Goal: Task Accomplishment & Management: Manage account settings

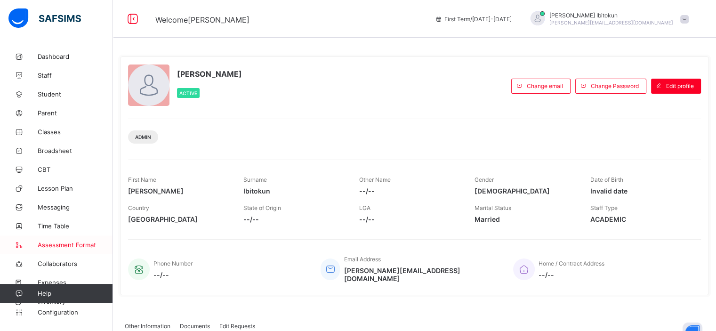
click at [66, 244] on span "Assessment Format" at bounding box center [75, 245] width 75 height 8
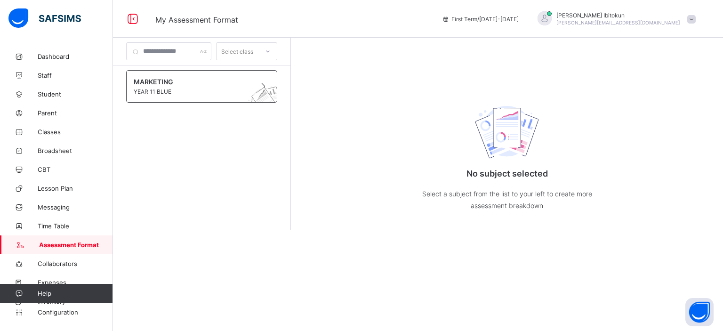
click at [215, 82] on span "MARKETING" at bounding box center [193, 82] width 118 height 8
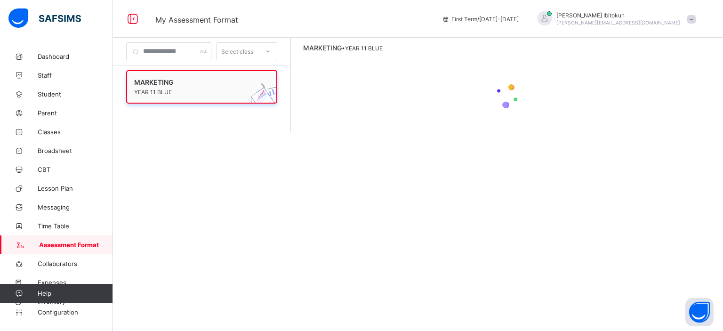
click at [187, 81] on span "MARKETING" at bounding box center [192, 82] width 117 height 8
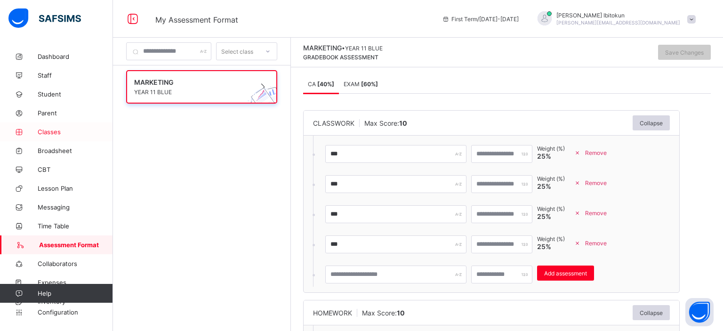
click at [56, 136] on link "Classes" at bounding box center [56, 131] width 113 height 19
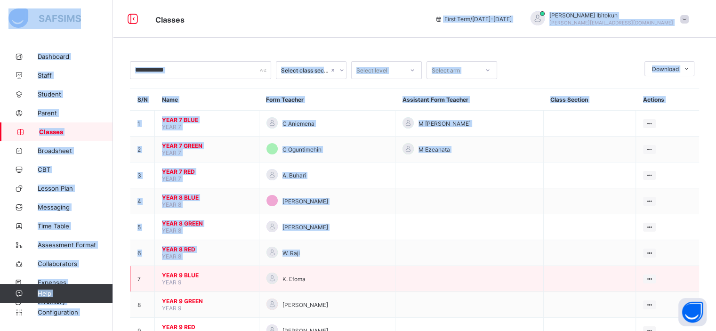
drag, startPoint x: 324, startPoint y: 29, endPoint x: 430, endPoint y: 279, distance: 272.1
click at [430, 279] on div "Classes First Term / 2025-2026 Olufemi Ibitokun olufemi.ibitokun@flexisaf.com D…" at bounding box center [358, 287] width 716 height 574
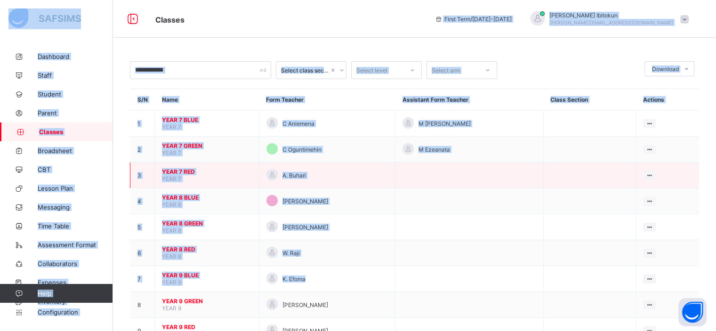
click at [363, 182] on td "A. Buhari" at bounding box center [327, 175] width 136 height 26
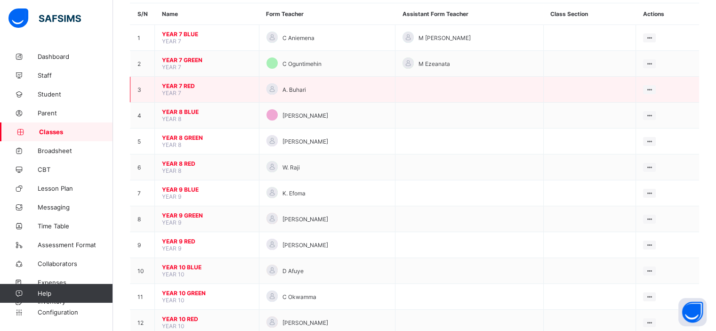
scroll to position [88, 0]
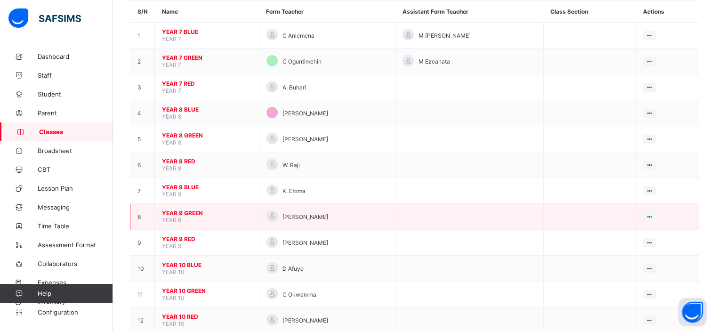
click at [187, 214] on span "YEAR 9 GREEN" at bounding box center [207, 212] width 90 height 7
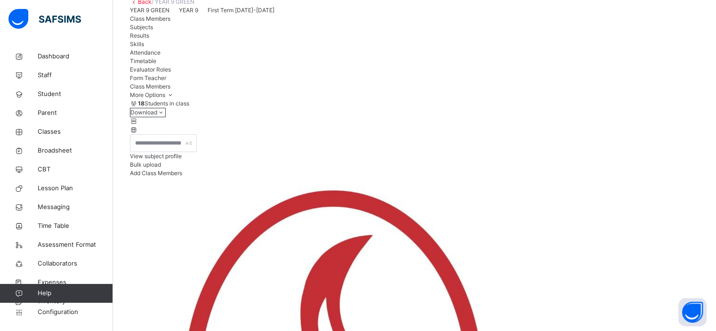
scroll to position [65, 0]
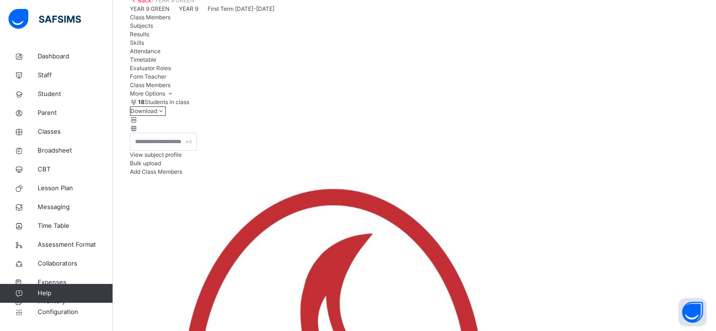
click at [153, 29] on span "Subjects" at bounding box center [141, 25] width 23 height 7
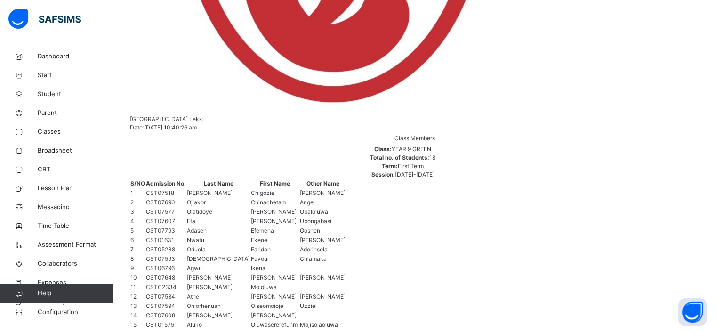
scroll to position [536, 0]
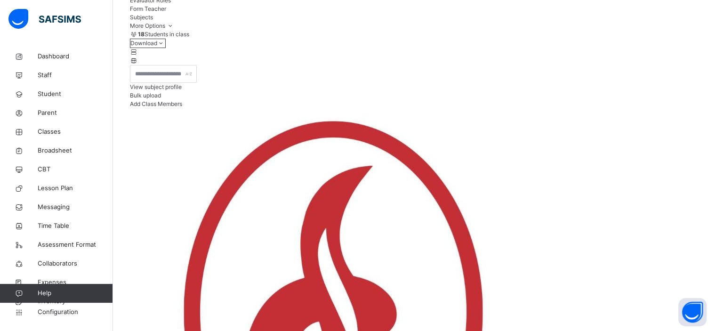
scroll to position [0, 0]
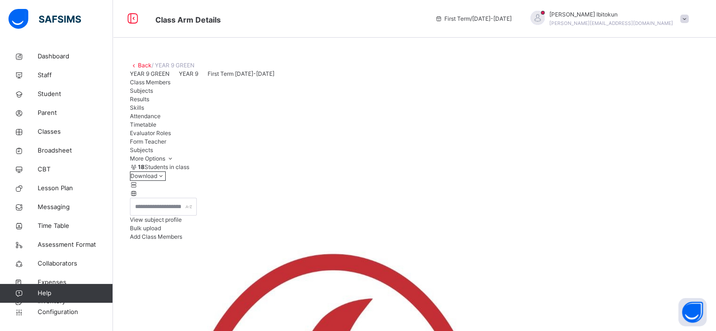
type input "***"
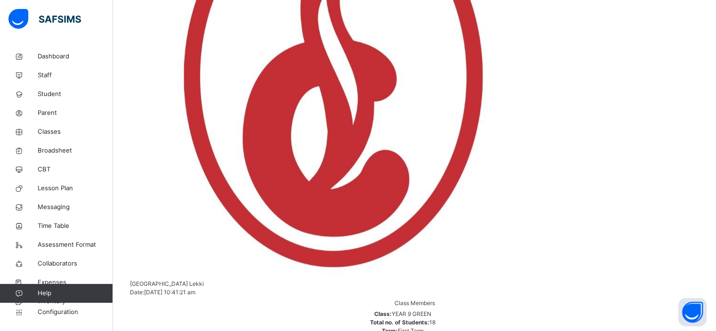
scroll to position [549, 0]
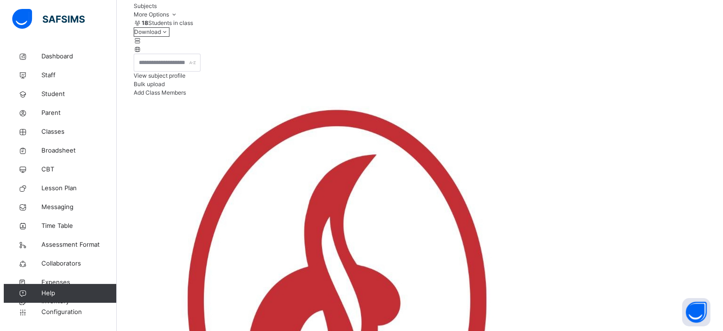
scroll to position [0, 0]
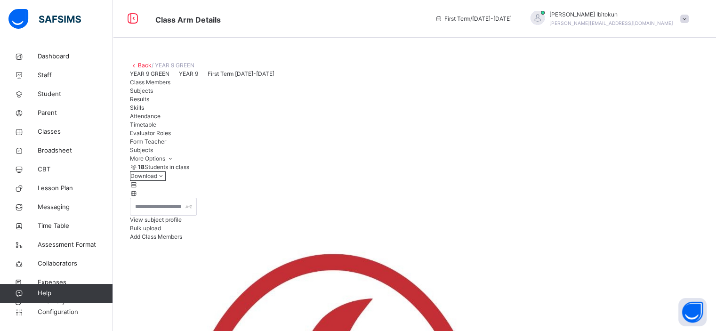
click at [688, 18] on span at bounding box center [684, 19] width 8 height 8
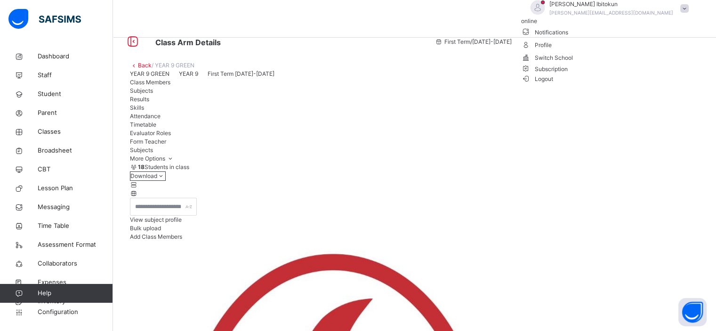
click at [553, 84] on span "Logout" at bounding box center [537, 79] width 32 height 10
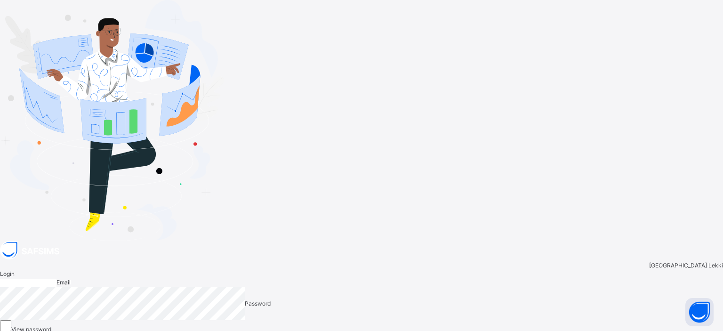
type input "**********"
click at [369, 259] on div "**********" at bounding box center [361, 328] width 723 height 139
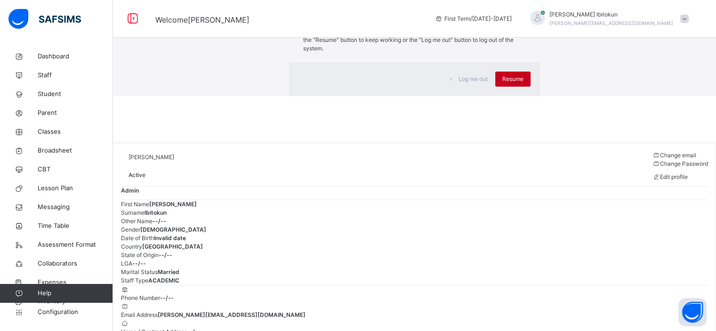
click at [502, 83] on span "Resume" at bounding box center [512, 79] width 21 height 8
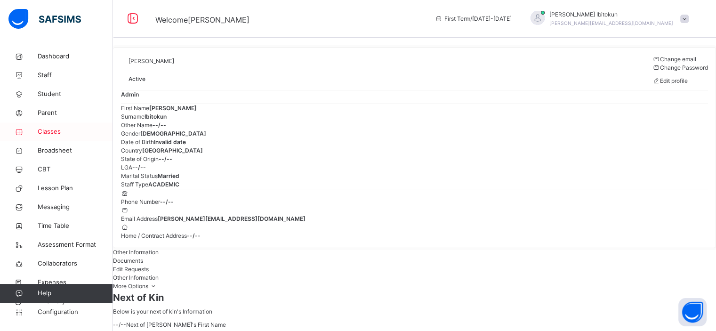
click at [49, 134] on span "Classes" at bounding box center [75, 131] width 75 height 9
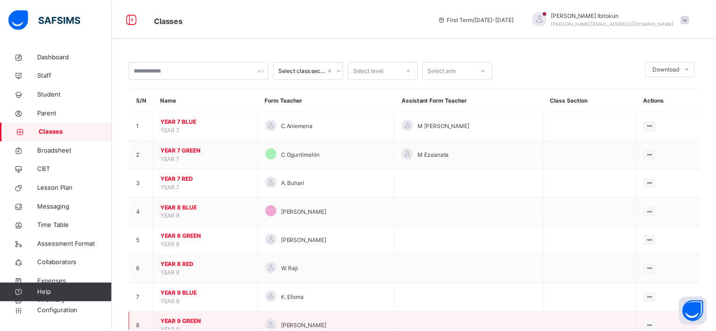
scroll to position [81, 0]
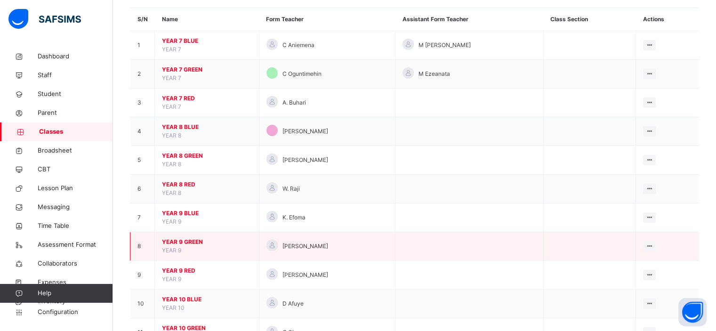
click at [174, 239] on td "YEAR 9 GREEN YEAR 9" at bounding box center [207, 246] width 104 height 29
click at [174, 239] on span "YEAR 9 GREEN" at bounding box center [207, 242] width 90 height 8
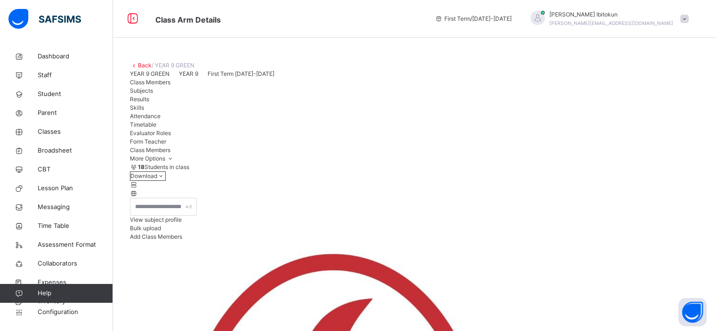
click at [153, 94] on span "Subjects" at bounding box center [141, 90] width 23 height 7
click at [67, 242] on span "Assessment Format" at bounding box center [75, 244] width 75 height 9
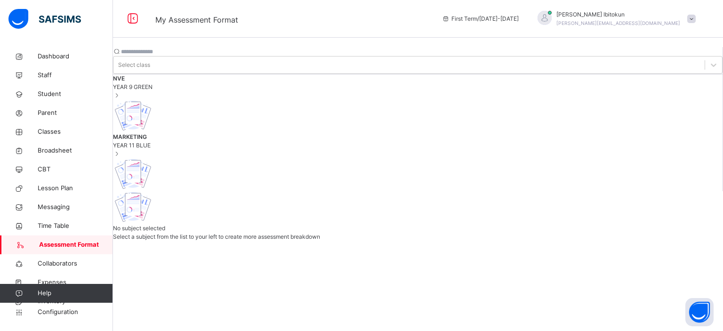
click at [198, 91] on span "YEAR 9 GREEN" at bounding box center [417, 87] width 609 height 8
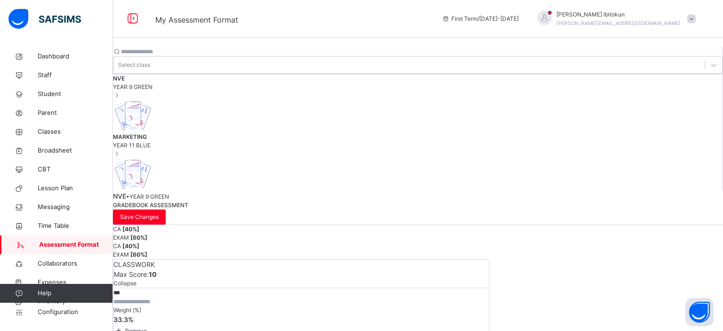
click at [124, 325] on span at bounding box center [118, 329] width 10 height 9
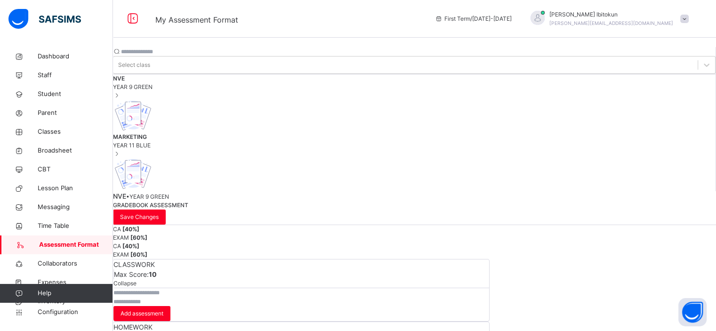
click at [381, 233] on div "EXAM [ 60 %]" at bounding box center [414, 237] width 603 height 8
click at [139, 225] on span "CA [ 40 %]" at bounding box center [126, 228] width 26 height 7
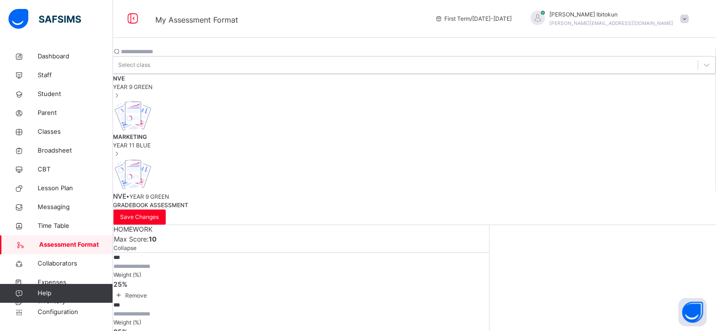
scroll to position [99, 0]
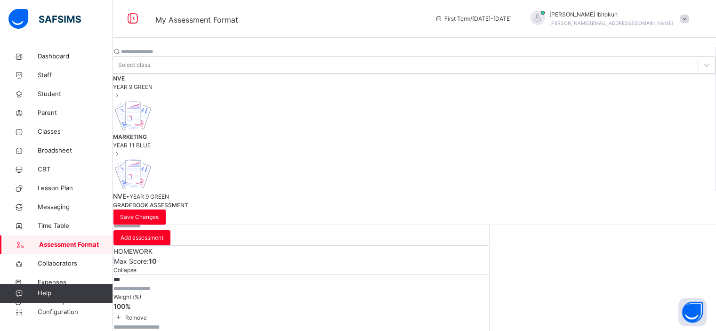
click at [147, 314] on span "Remove" at bounding box center [135, 317] width 23 height 7
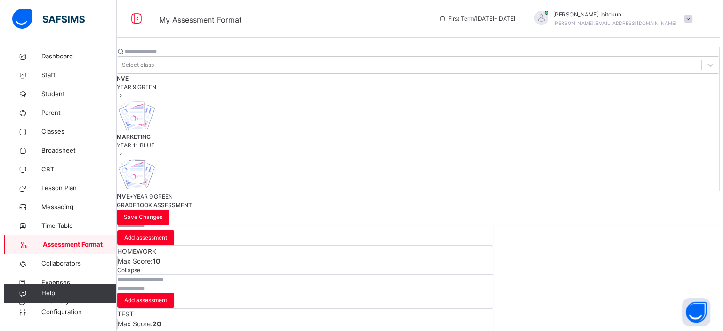
scroll to position [46, 0]
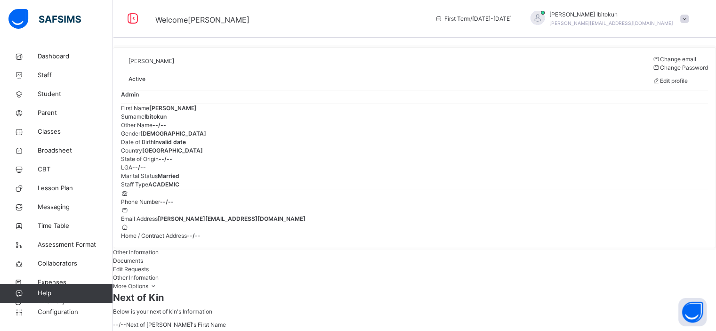
click at [688, 19] on span at bounding box center [684, 19] width 8 height 8
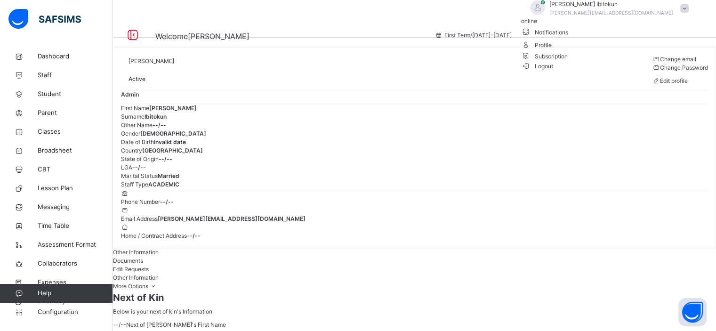
click at [645, 61] on li "Subscription" at bounding box center [607, 56] width 172 height 10
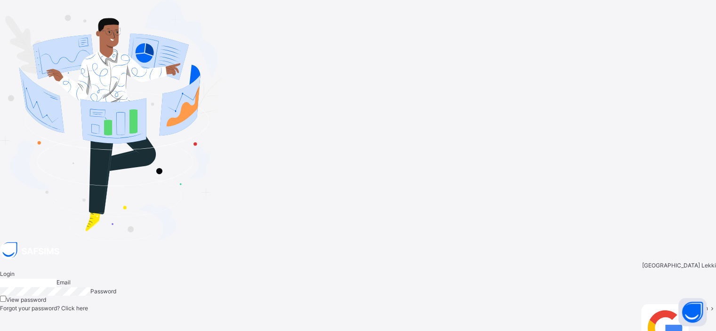
type input "**********"
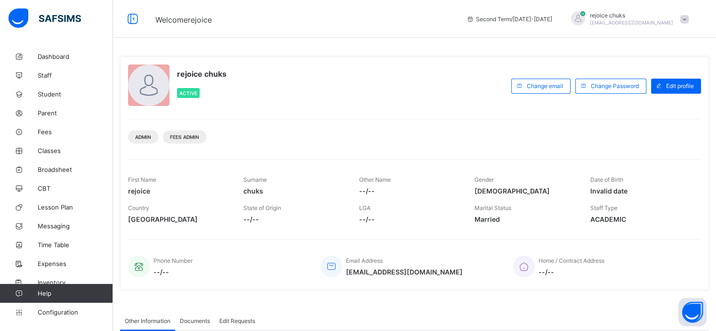
click at [693, 11] on div "rejoice chuks rejoice.chukwuma@flexisaf.com" at bounding box center [627, 19] width 132 height 16
click at [458, 112] on div "rejoice chuks Active Change email Change Password Edit profile Admin Fees Admin…" at bounding box center [414, 172] width 588 height 233
click at [66, 313] on span "Configuration" at bounding box center [75, 312] width 75 height 8
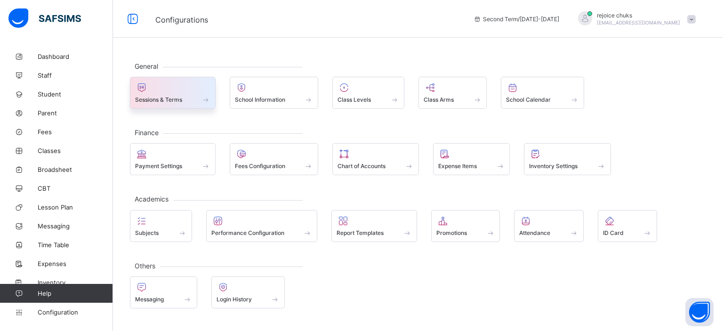
click at [192, 99] on div "Sessions & Terms" at bounding box center [172, 99] width 75 height 8
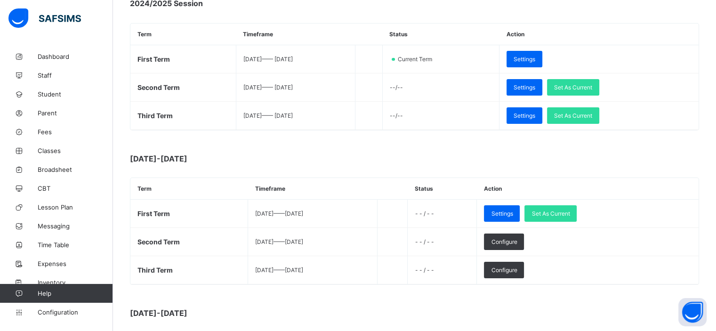
scroll to position [147, 0]
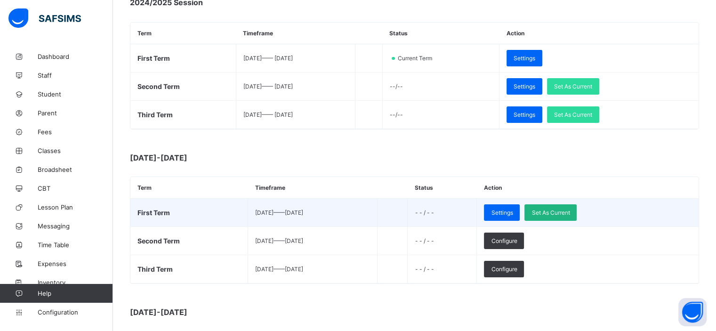
click at [569, 212] on span "Set As Current" at bounding box center [550, 212] width 38 height 7
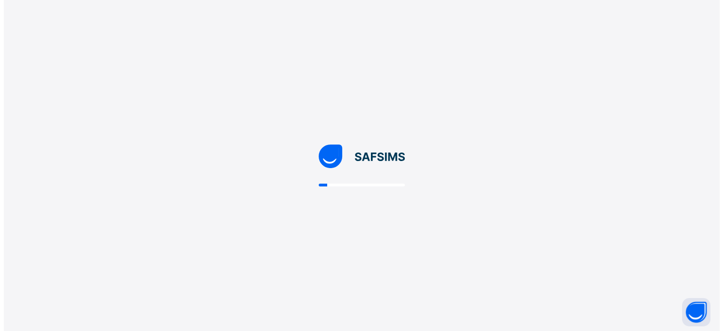
scroll to position [0, 0]
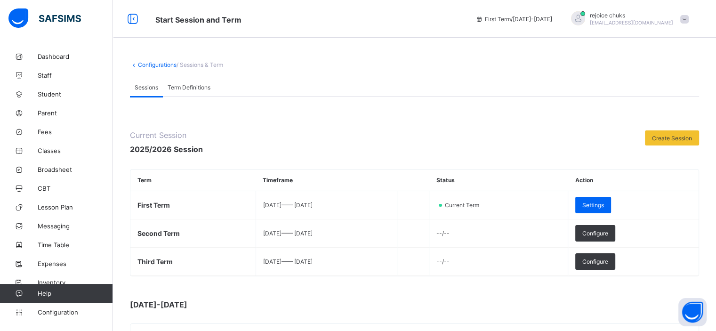
click at [688, 22] on span at bounding box center [684, 19] width 8 height 8
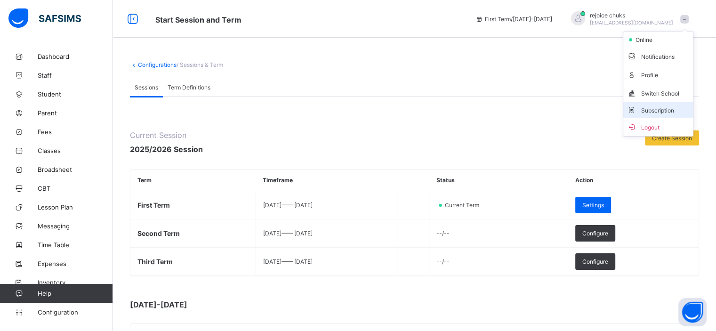
click at [660, 108] on span "Subscription" at bounding box center [650, 110] width 47 height 7
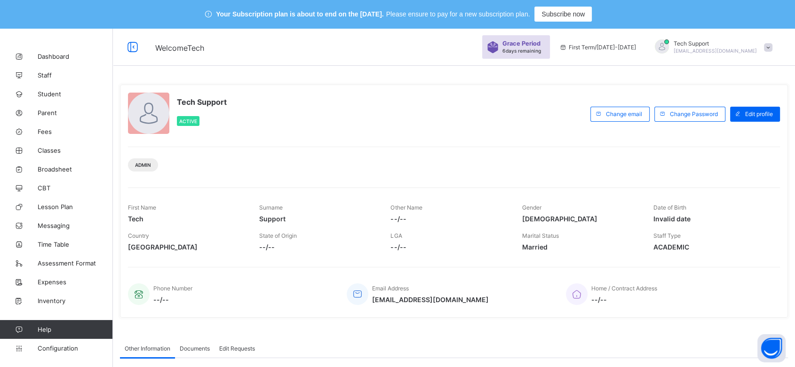
click at [772, 44] on span at bounding box center [768, 47] width 8 height 8
click at [745, 118] on span "Subscription" at bounding box center [734, 120] width 47 height 7
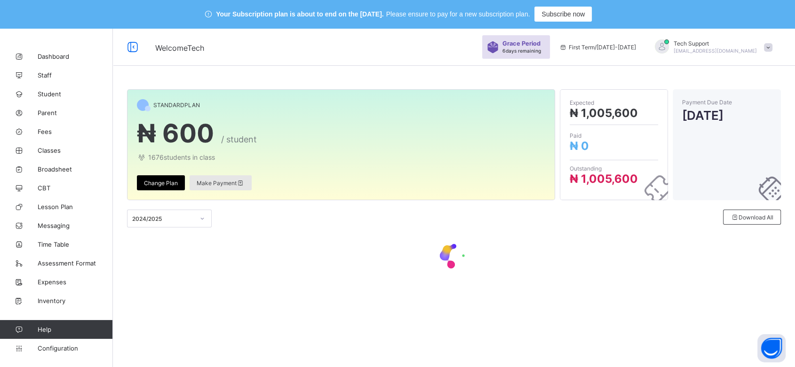
click at [209, 183] on span "Make Payment" at bounding box center [221, 183] width 48 height 7
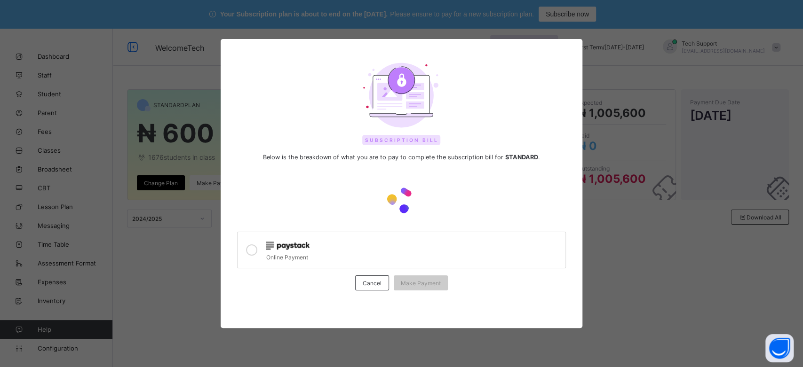
click at [312, 244] on div at bounding box center [413, 245] width 294 height 12
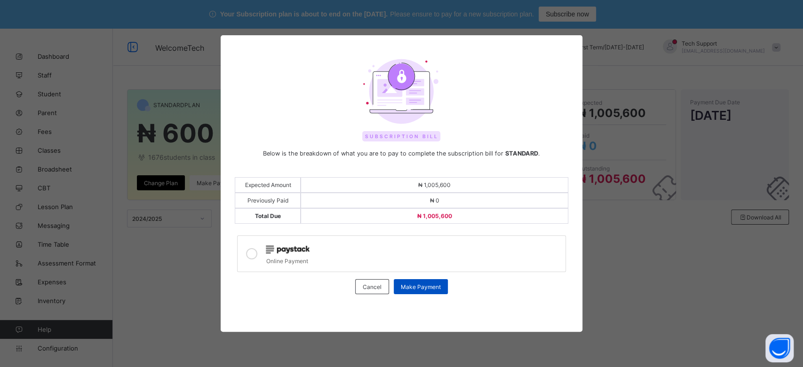
click at [425, 284] on span "Make Payment" at bounding box center [421, 287] width 40 height 7
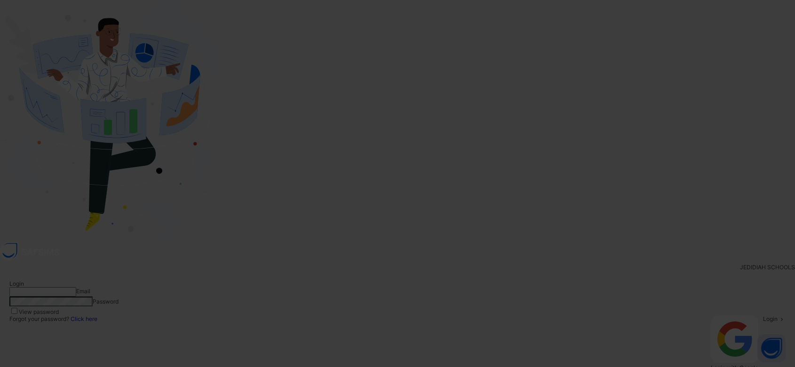
type input "**********"
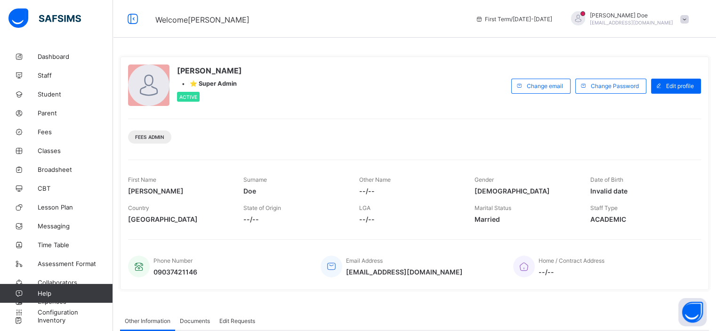
click at [688, 17] on span at bounding box center [684, 19] width 8 height 8
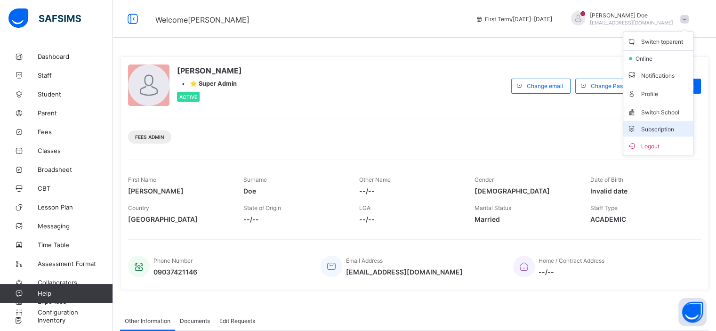
click at [652, 127] on span "Subscription" at bounding box center [650, 129] width 47 height 7
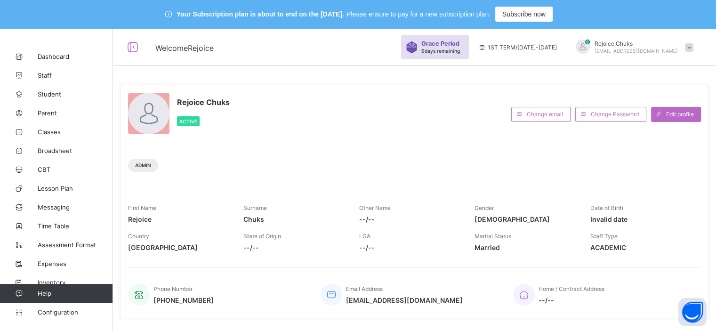
click at [691, 47] on span at bounding box center [688, 47] width 8 height 8
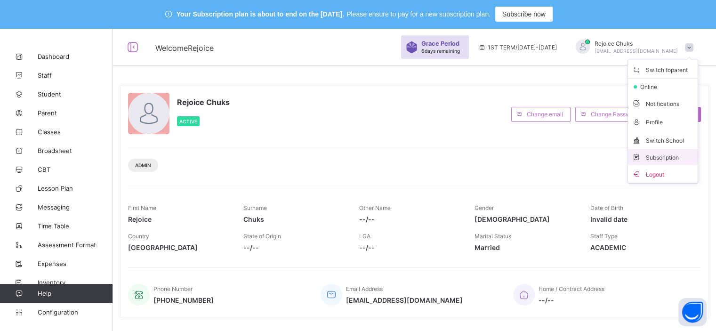
click at [666, 156] on span "Subscription" at bounding box center [654, 157] width 47 height 7
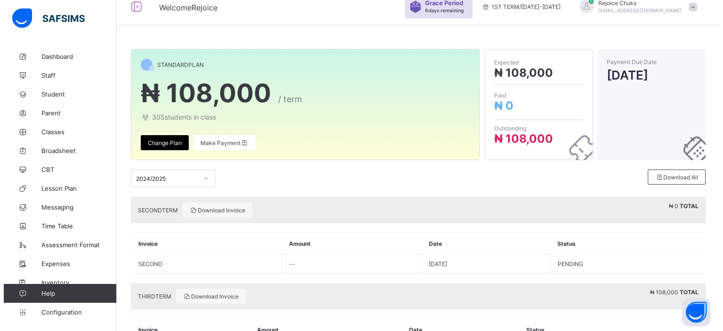
scroll to position [47, 0]
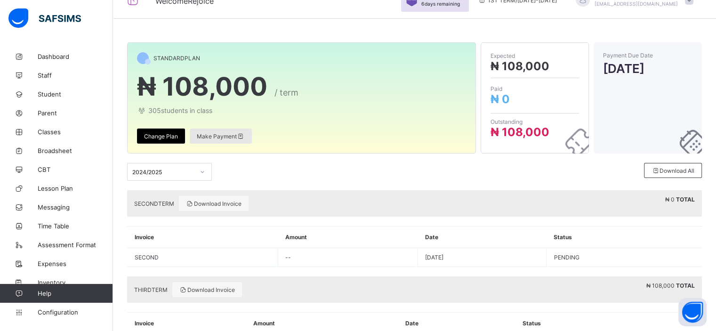
click at [233, 138] on span "Make Payment" at bounding box center [221, 136] width 48 height 7
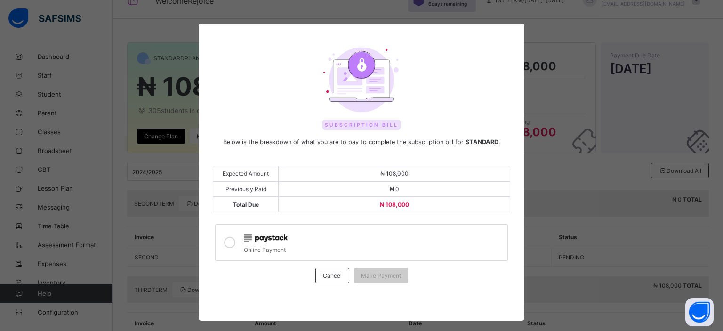
click at [262, 244] on div "Online Payment" at bounding box center [373, 248] width 258 height 9
click at [382, 273] on span "Make Payment" at bounding box center [381, 275] width 40 height 7
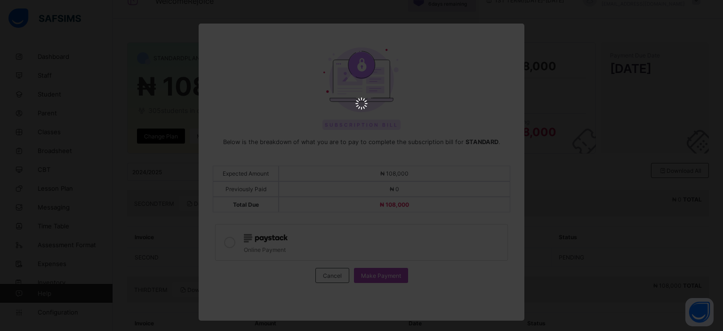
scroll to position [0, 0]
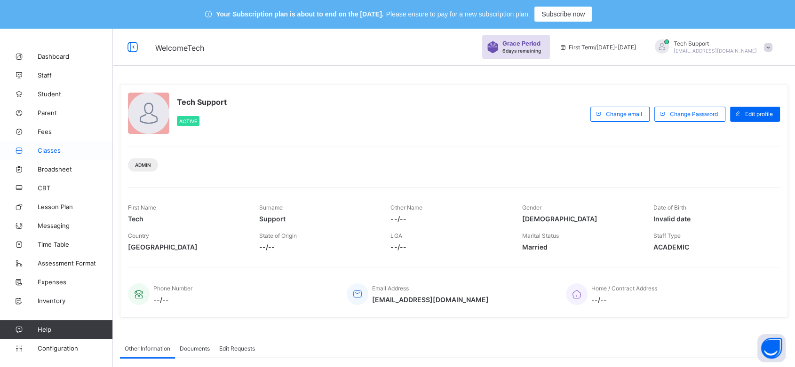
click at [58, 151] on span "Classes" at bounding box center [75, 151] width 75 height 8
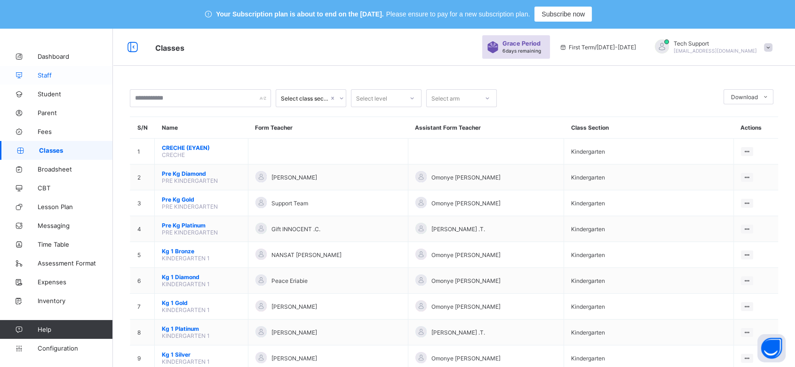
click at [48, 74] on span "Staff" at bounding box center [75, 76] width 75 height 8
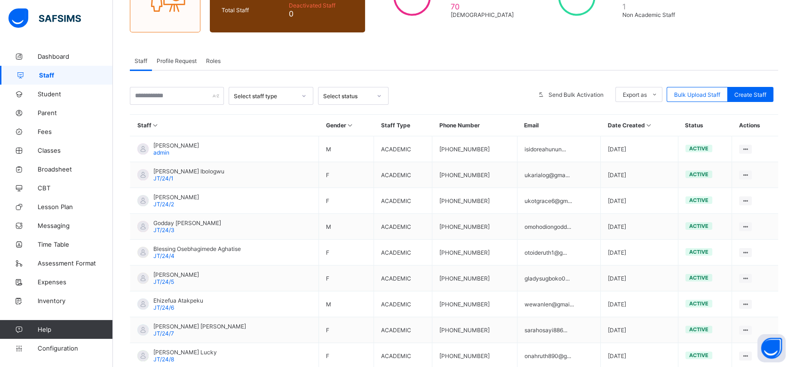
scroll to position [142, 0]
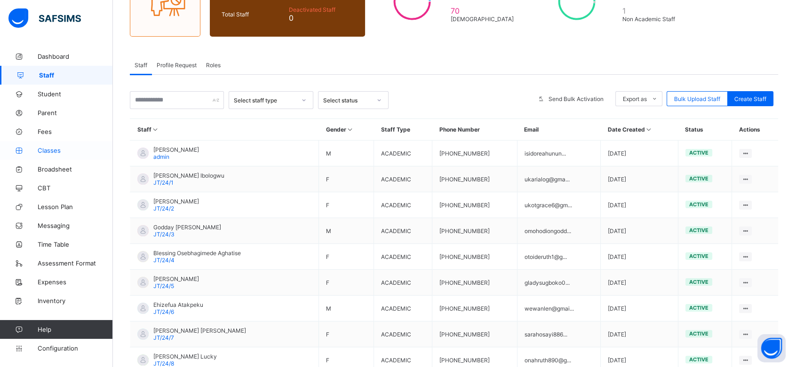
click at [64, 150] on span "Classes" at bounding box center [75, 151] width 75 height 8
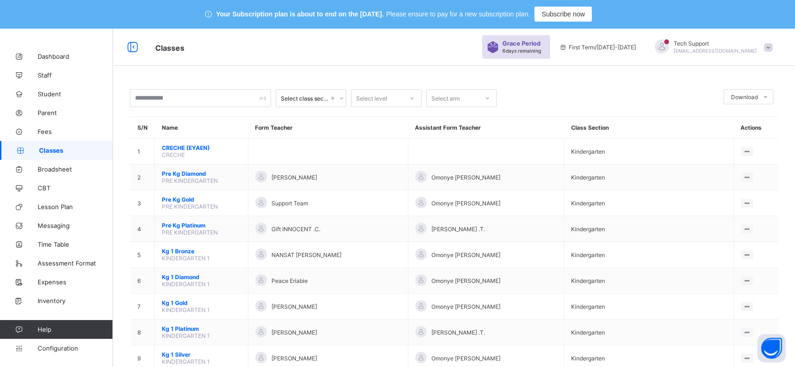
click at [772, 47] on span at bounding box center [768, 47] width 8 height 8
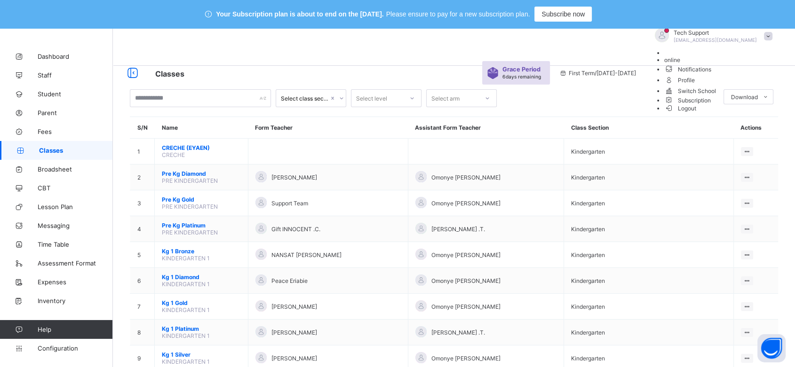
click at [749, 104] on li "Subscription" at bounding box center [720, 100] width 113 height 8
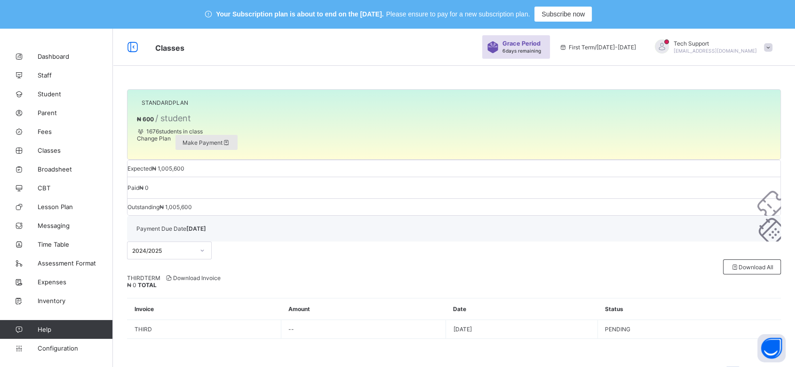
click at [216, 150] on div "Make Payment" at bounding box center [206, 142] width 62 height 15
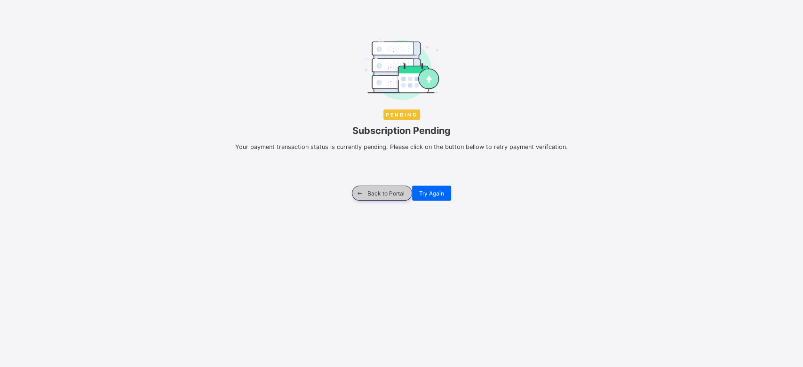
click at [390, 186] on div "Back to Portal" at bounding box center [382, 193] width 60 height 15
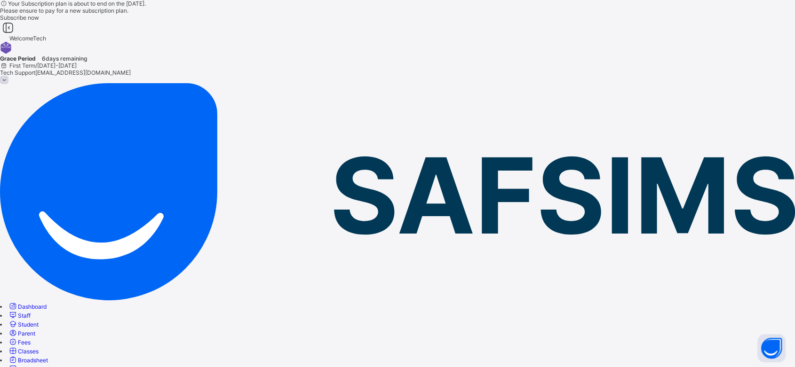
click at [31, 339] on span "Fees" at bounding box center [24, 342] width 13 height 7
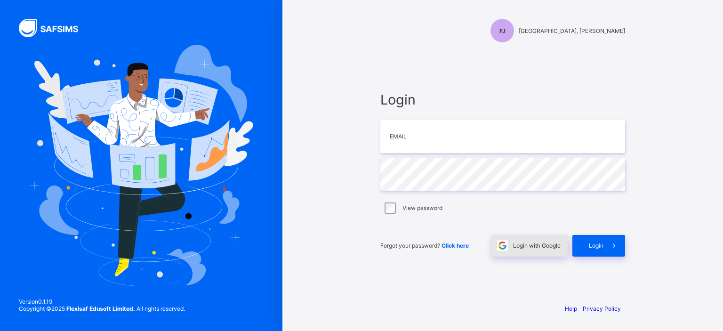
click at [541, 244] on span "Login with Google" at bounding box center [537, 245] width 48 height 7
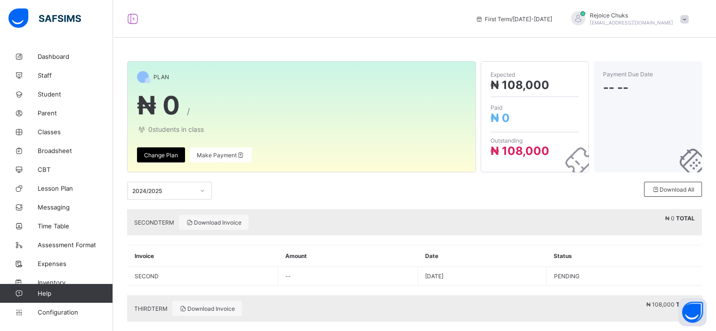
click at [688, 21] on span at bounding box center [684, 19] width 8 height 8
click at [549, 44] on div "PLAN ₦ 0 / 0 students in class Change Plan Make Payment Expected ₦ 108,000 Paid…" at bounding box center [414, 197] width 603 height 395
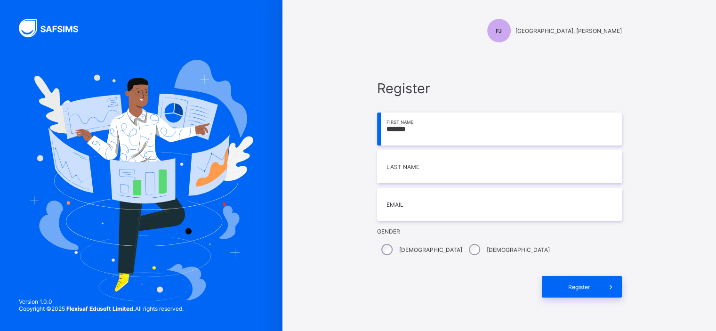
type input "*******"
drag, startPoint x: 0, startPoint y: 0, endPoint x: 461, endPoint y: 166, distance: 489.4
click at [461, 166] on input at bounding box center [499, 166] width 245 height 33
type input "*******"
click at [433, 208] on input "email" at bounding box center [499, 204] width 245 height 33
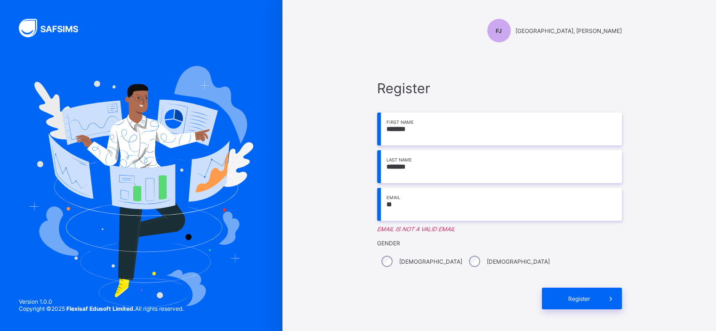
type input "**********"
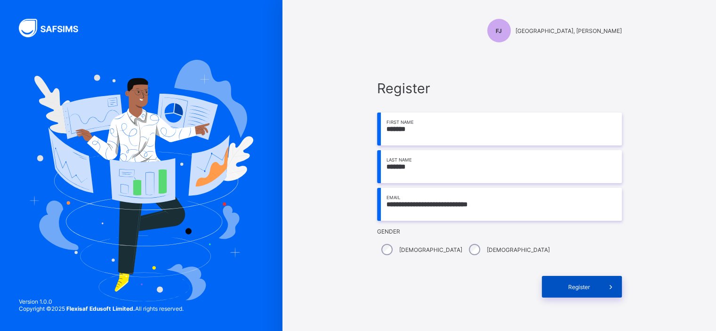
click at [559, 287] on div "Register" at bounding box center [581, 287] width 80 height 22
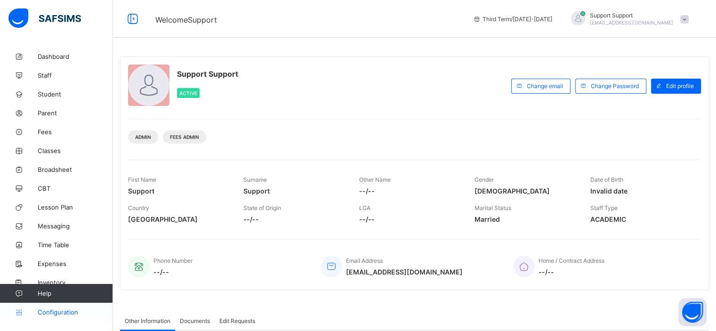
click at [65, 308] on link "Configuration" at bounding box center [56, 311] width 112 height 19
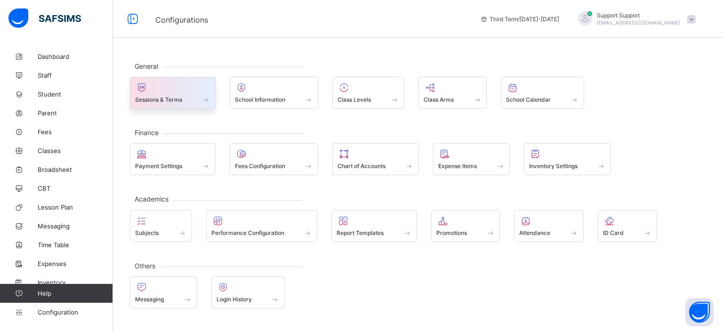
click at [170, 99] on span "Sessions & Terms" at bounding box center [158, 99] width 47 height 7
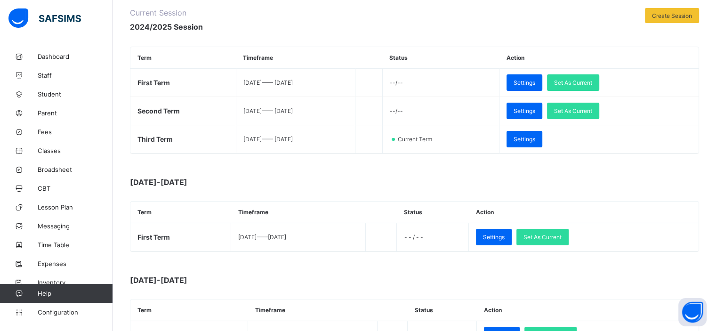
scroll to position [122, 0]
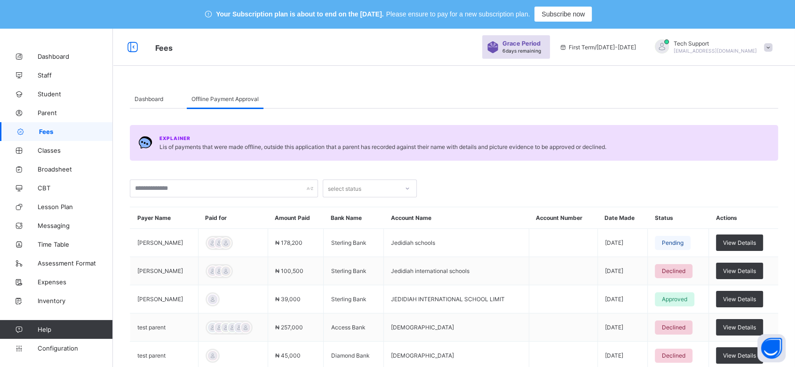
click at [177, 101] on div at bounding box center [172, 98] width 9 height 19
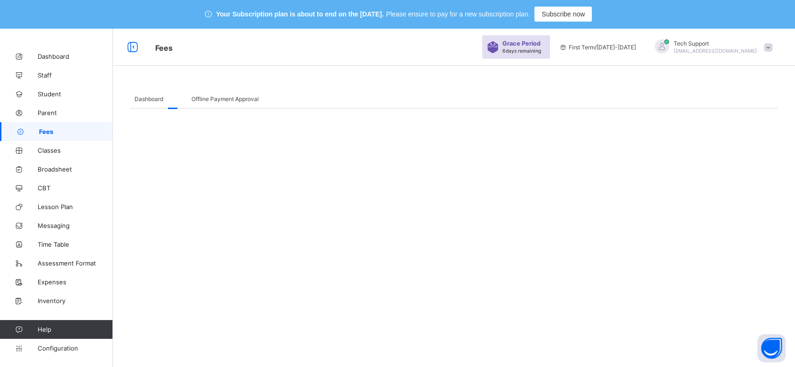
click at [157, 102] on div "Dashboard" at bounding box center [149, 98] width 38 height 19
click at [181, 104] on div at bounding box center [181, 98] width 9 height 19
click at [772, 44] on span at bounding box center [768, 47] width 8 height 8
click at [736, 138] on span "Logout" at bounding box center [742, 136] width 62 height 11
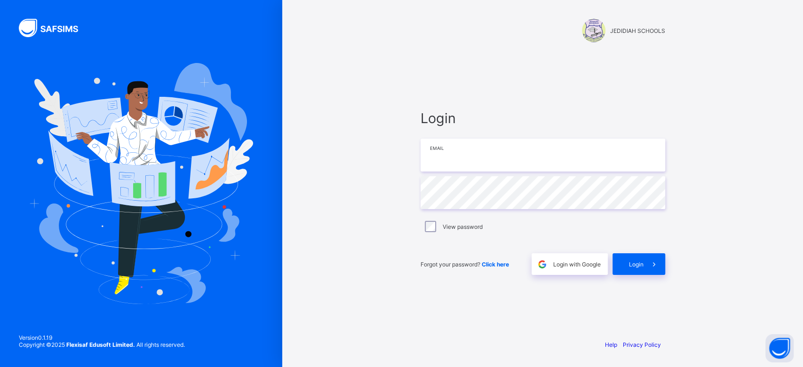
type input "**********"
click at [561, 265] on span "Login with Google" at bounding box center [577, 264] width 48 height 7
type input "**********"
click at [587, 266] on span "Login with Google" at bounding box center [577, 264] width 48 height 7
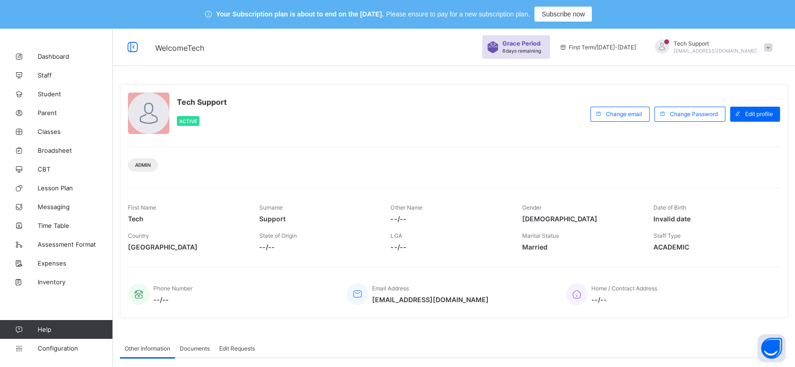
click at [772, 46] on span at bounding box center [768, 47] width 8 height 8
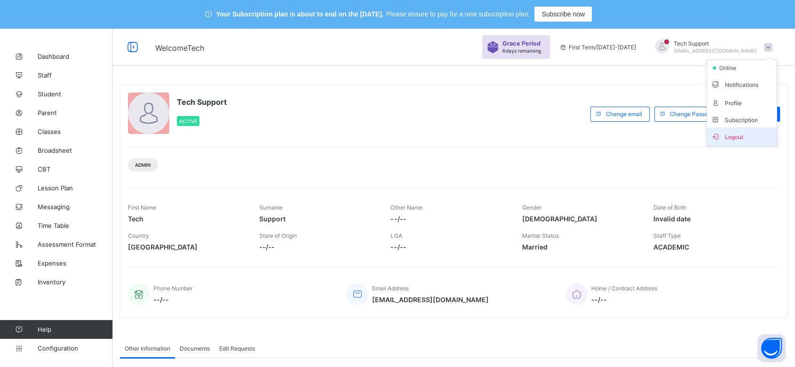
click at [756, 134] on span "Logout" at bounding box center [742, 136] width 62 height 11
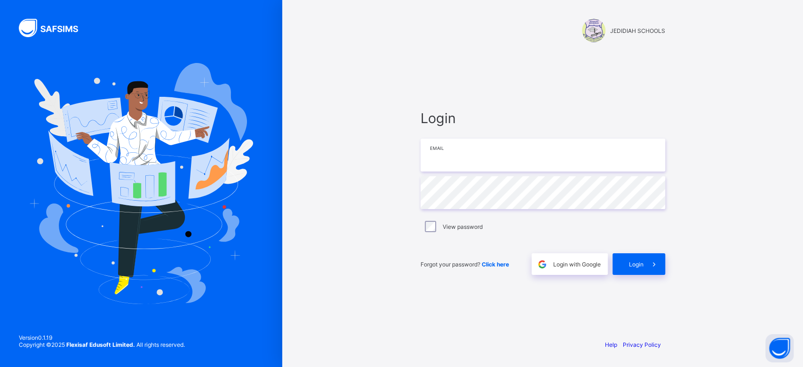
type input "**********"
drag, startPoint x: 632, startPoint y: 253, endPoint x: 632, endPoint y: 264, distance: 11.3
click at [632, 264] on div "Forgot your password? Click here Login with Google Login" at bounding box center [543, 259] width 245 height 31
click at [632, 264] on span "Login" at bounding box center [636, 264] width 15 height 7
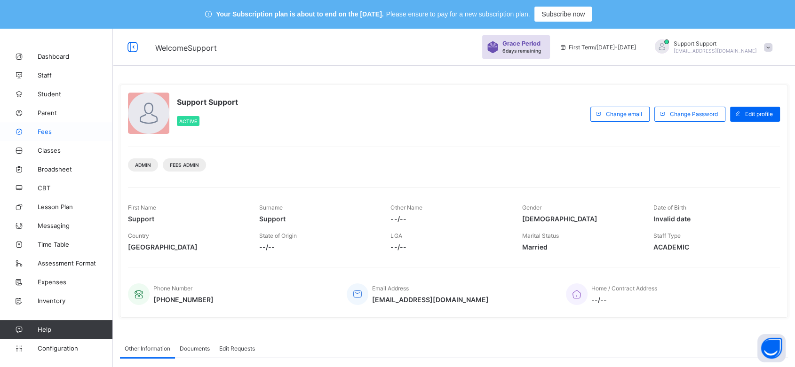
click at [40, 130] on span "Fees" at bounding box center [75, 132] width 75 height 8
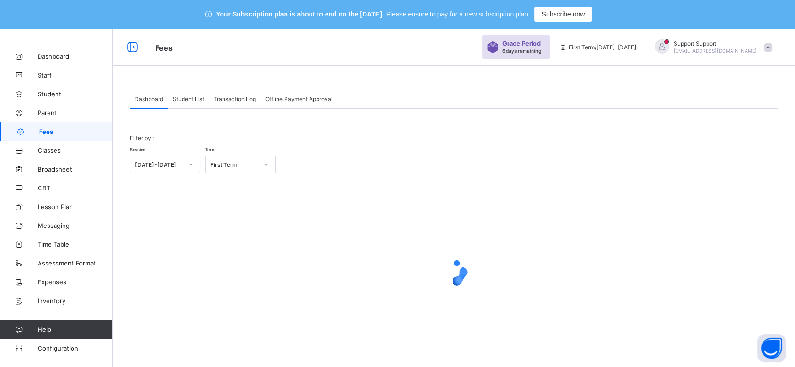
click at [174, 99] on span "Student List" at bounding box center [189, 98] width 32 height 7
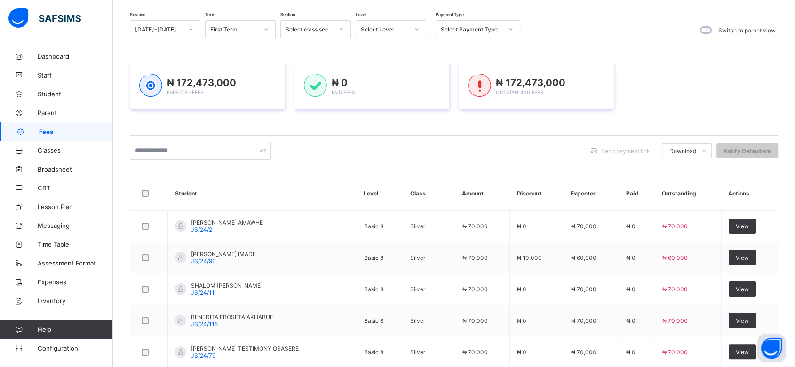
scroll to position [132, 0]
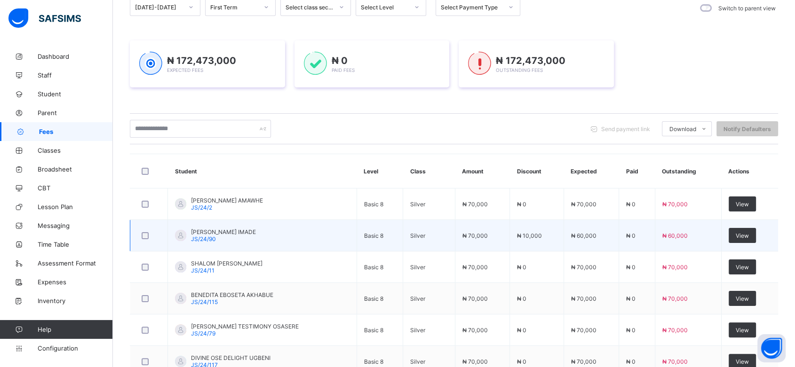
click at [746, 220] on td "View" at bounding box center [749, 236] width 57 height 32
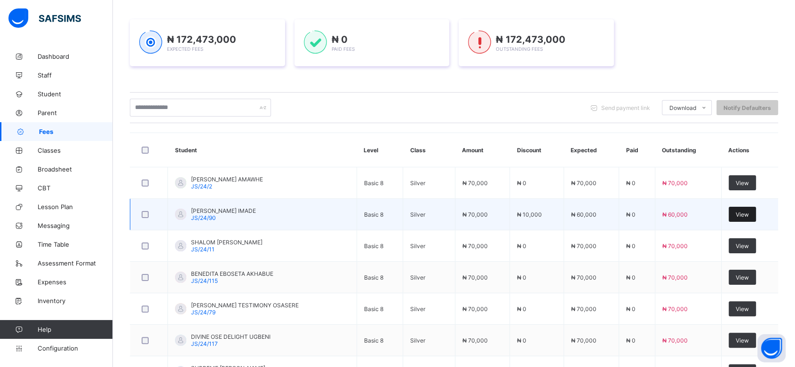
click at [746, 213] on span "View" at bounding box center [742, 214] width 13 height 7
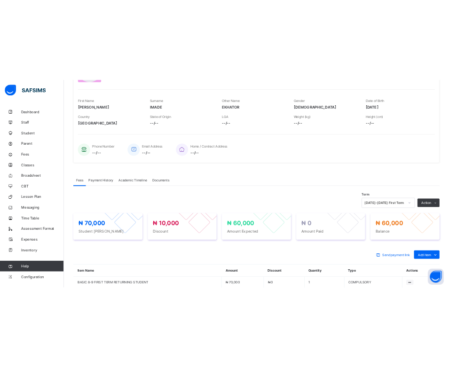
scroll to position [159, 0]
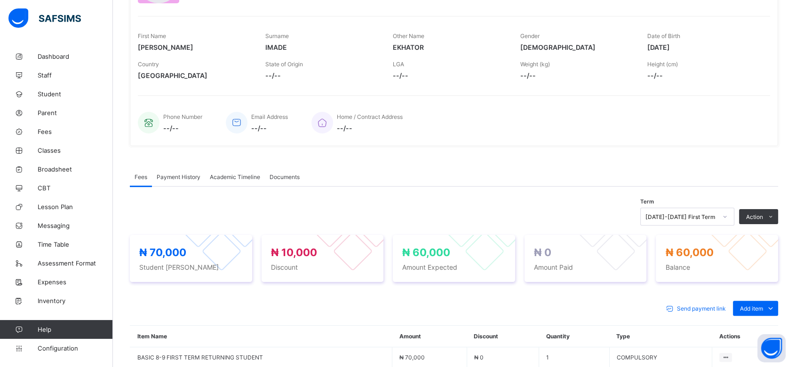
click at [444, 161] on div "Fees Payment History Academic Timeline Documents Fees More Options Term [DATE]-…" at bounding box center [454, 303] width 648 height 300
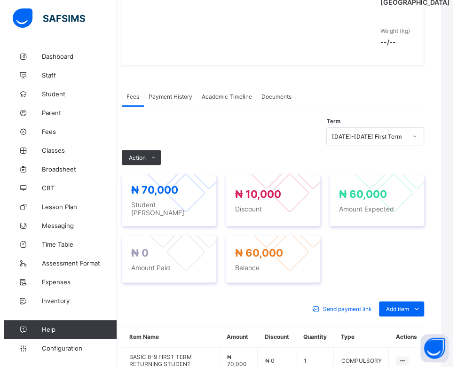
scroll to position [222, 12]
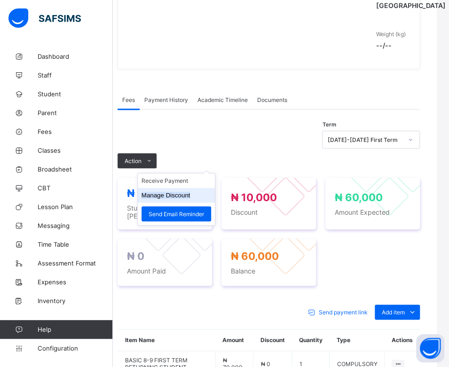
click at [161, 197] on button "Manage Discount" at bounding box center [166, 195] width 49 height 7
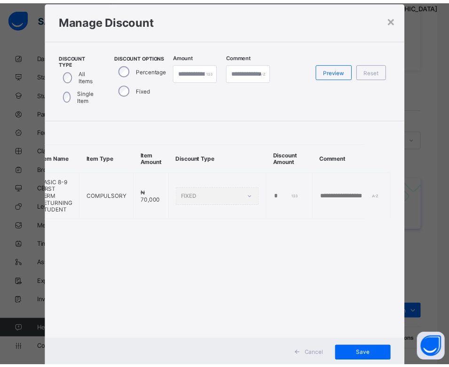
scroll to position [0, 0]
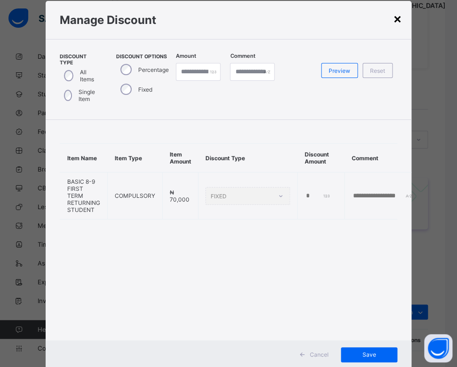
click at [396, 19] on div "×" at bounding box center [397, 18] width 9 height 16
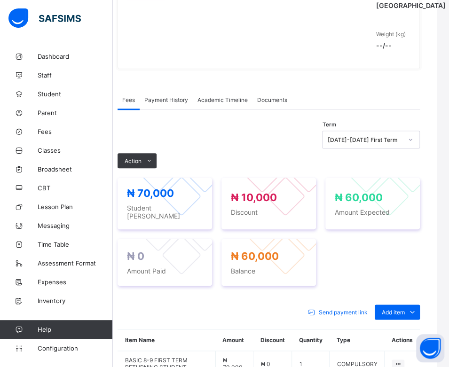
scroll to position [328, 12]
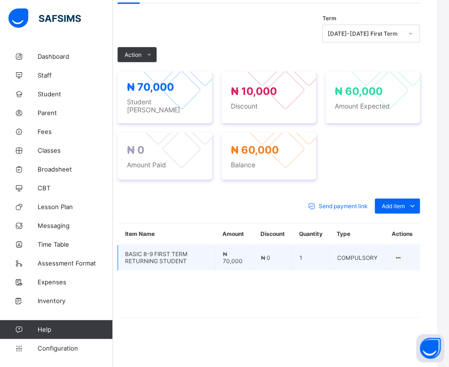
click at [288, 256] on td "₦ 0" at bounding box center [273, 258] width 39 height 26
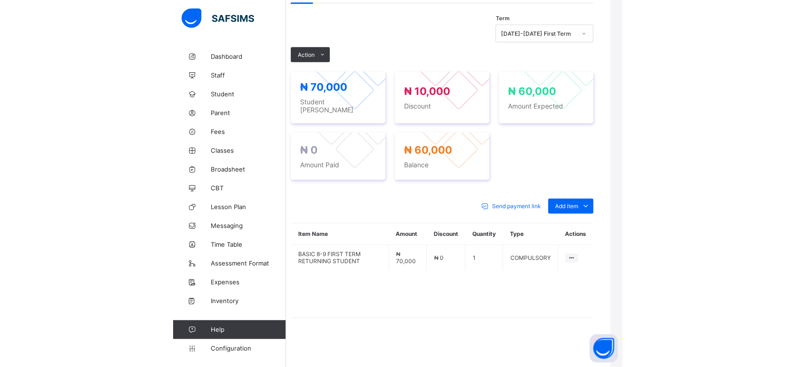
scroll to position [256, 8]
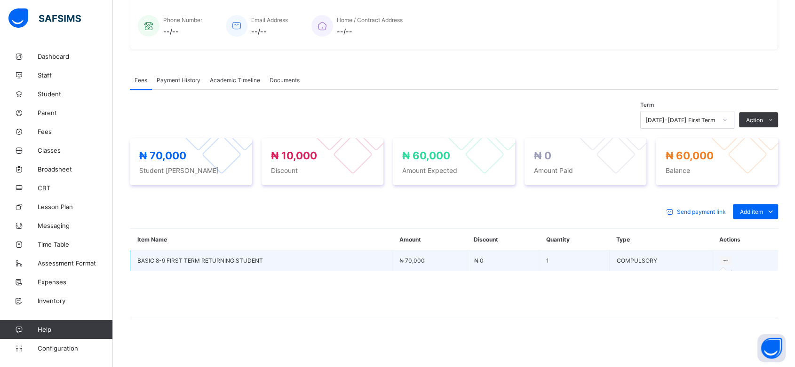
click at [723, 257] on icon at bounding box center [726, 260] width 8 height 7
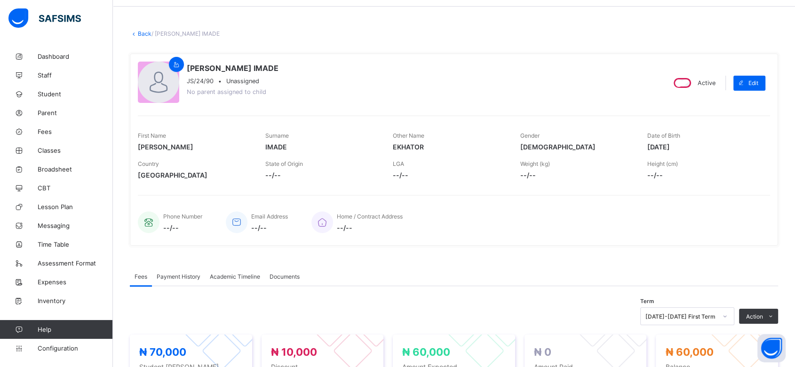
scroll to position [59, 8]
click at [138, 34] on link "Back" at bounding box center [145, 34] width 14 height 7
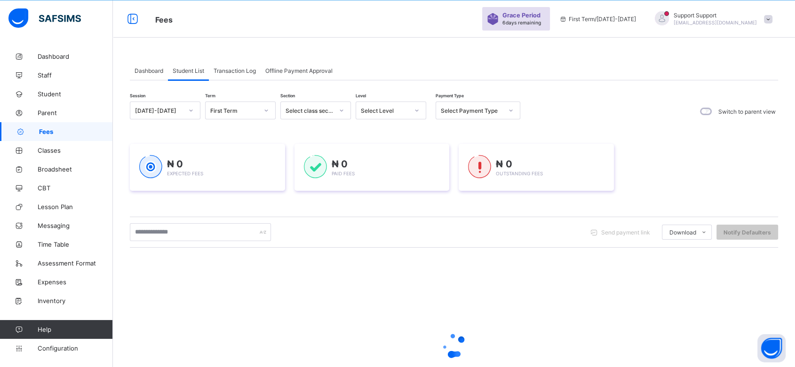
scroll to position [59, 8]
